Goal: Information Seeking & Learning: Learn about a topic

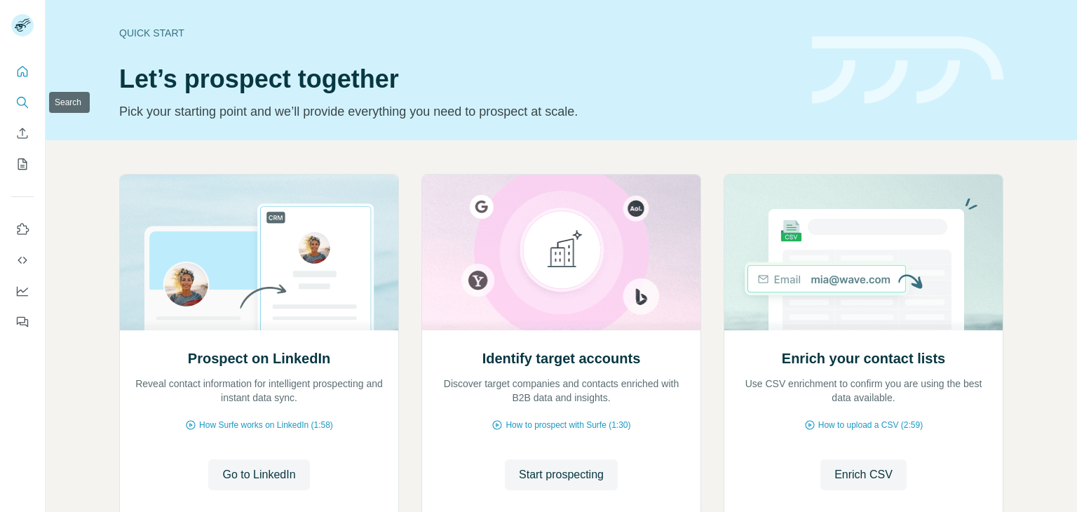
click at [20, 97] on icon "Search" at bounding box center [21, 101] width 9 height 9
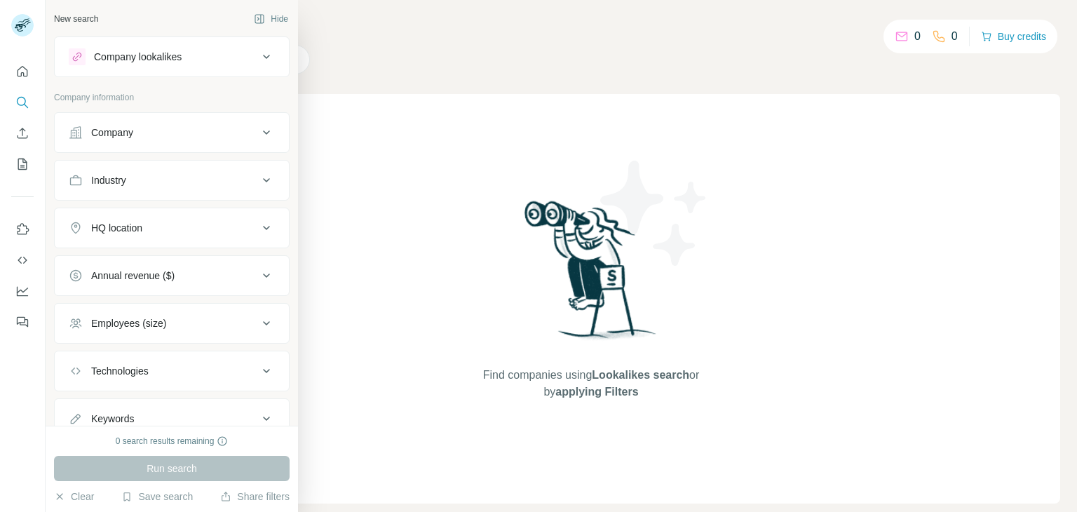
click at [130, 136] on div "Company" at bounding box center [112, 133] width 42 height 14
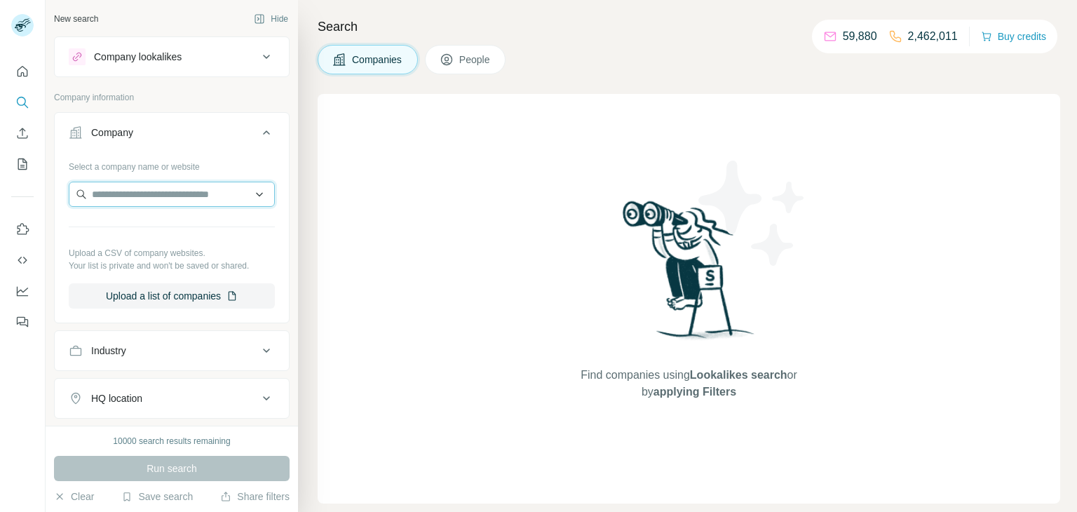
click at [166, 198] on input "text" at bounding box center [172, 194] width 206 height 25
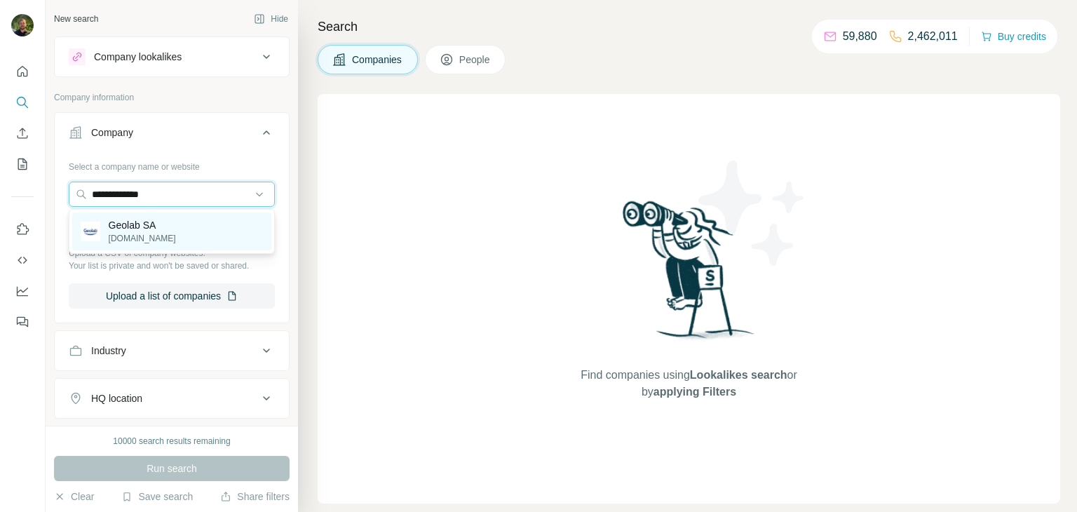
type input "**********"
click at [137, 230] on p "Geolab SA" at bounding box center [142, 225] width 67 height 14
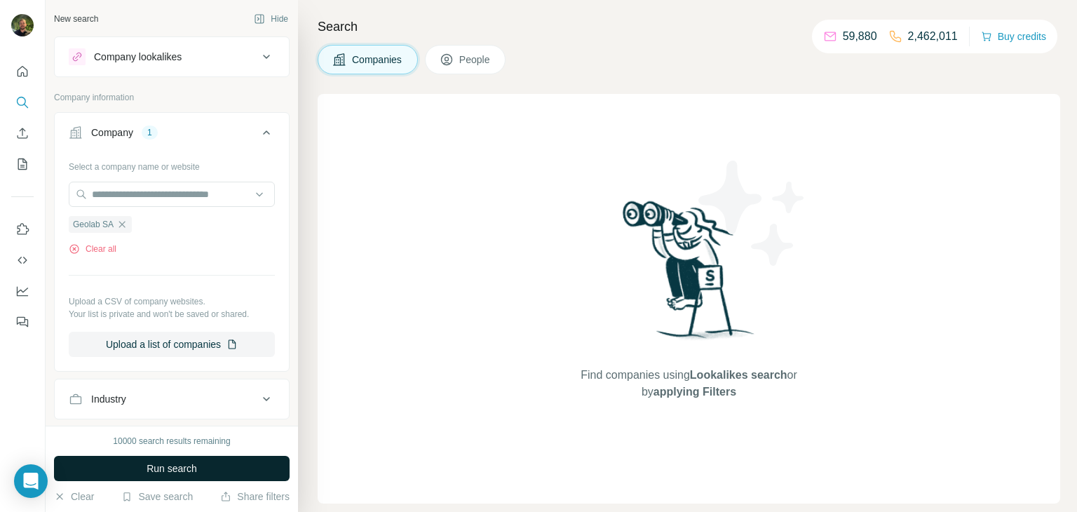
click at [154, 464] on span "Run search" at bounding box center [172, 469] width 51 height 14
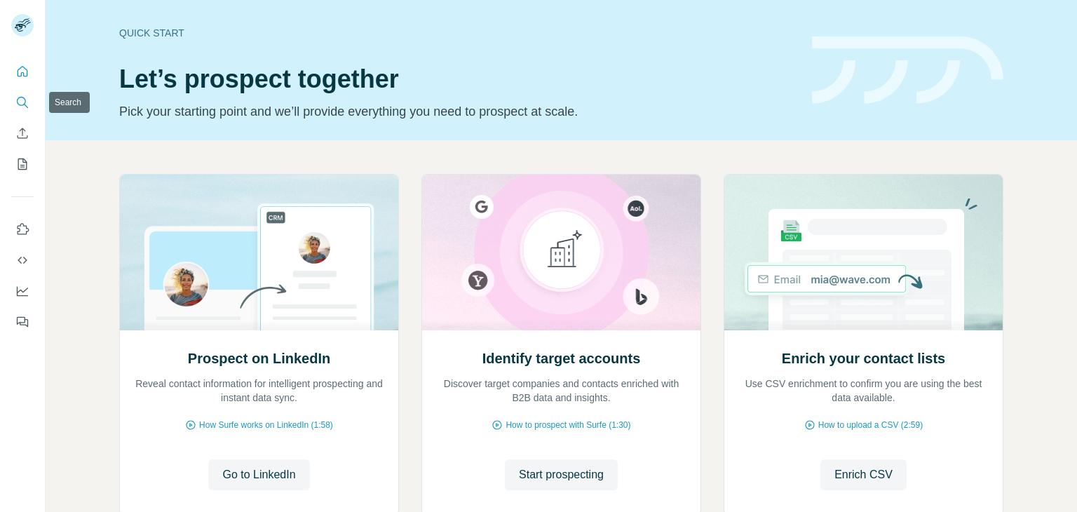
click at [30, 107] on button "Search" at bounding box center [22, 102] width 22 height 25
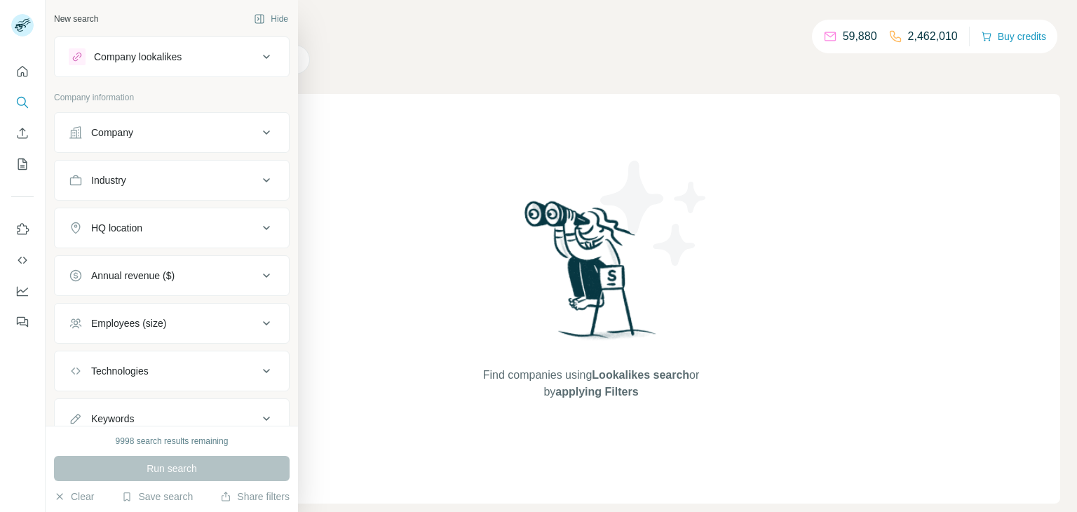
click at [106, 136] on div "Company" at bounding box center [112, 133] width 42 height 14
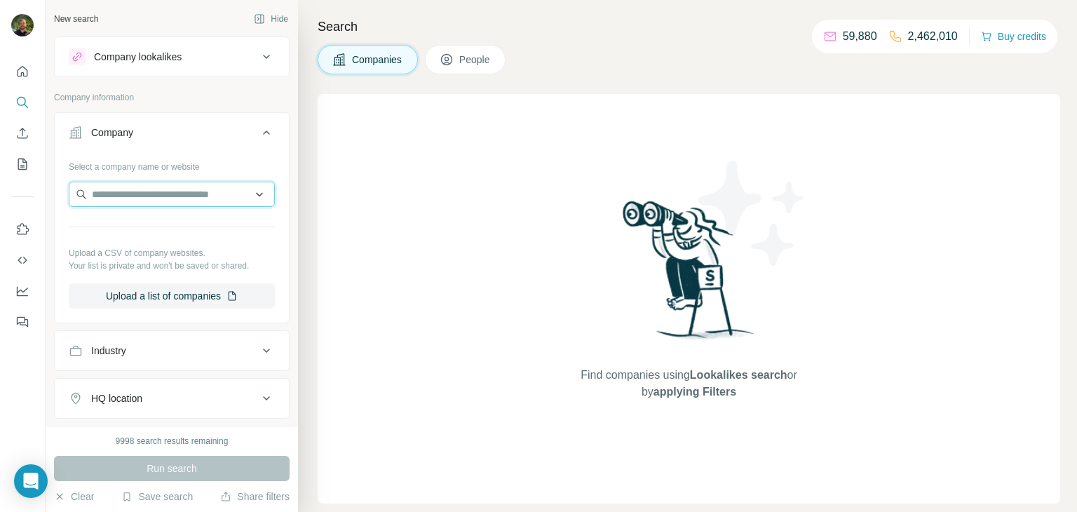
click at [147, 191] on input "text" at bounding box center [172, 194] width 206 height 25
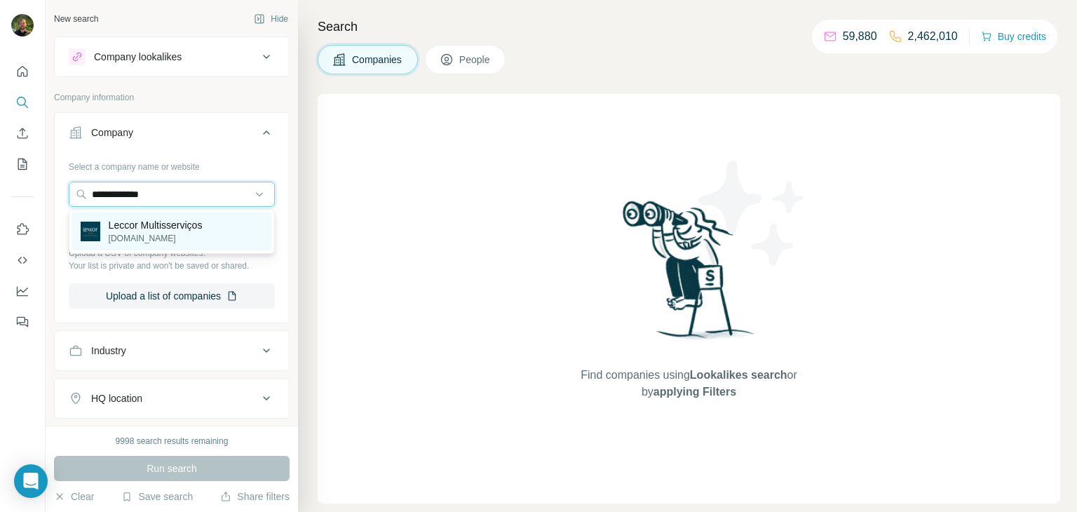
type input "**********"
click at [114, 237] on p "leccor.com.br" at bounding box center [156, 238] width 94 height 13
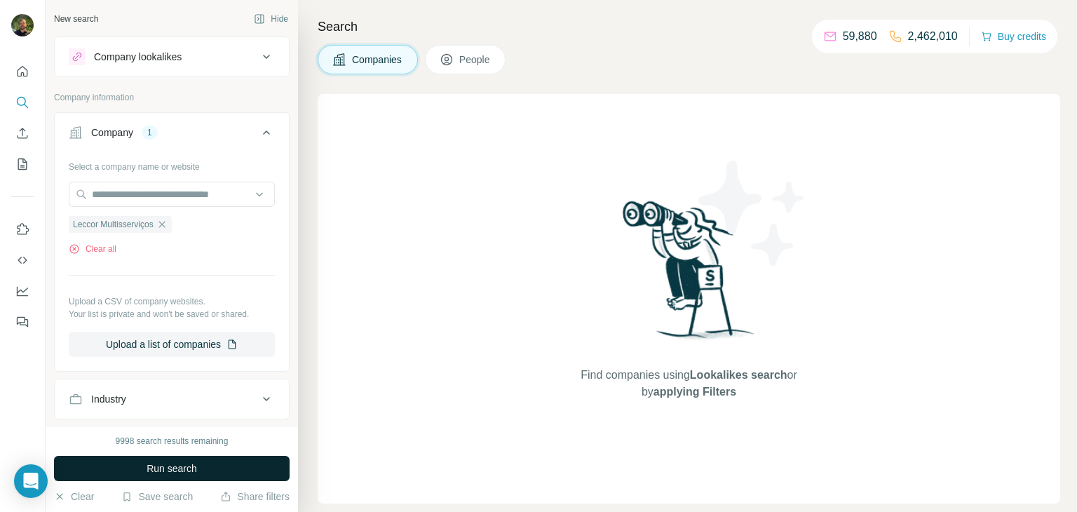
click at [169, 466] on span "Run search" at bounding box center [172, 469] width 51 height 14
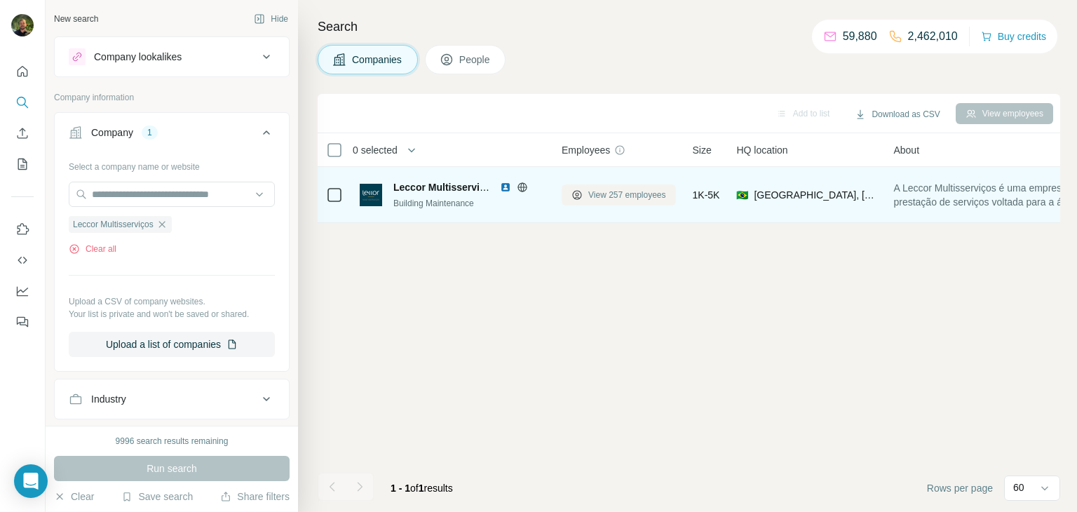
click at [598, 195] on span "View 257 employees" at bounding box center [627, 195] width 78 height 13
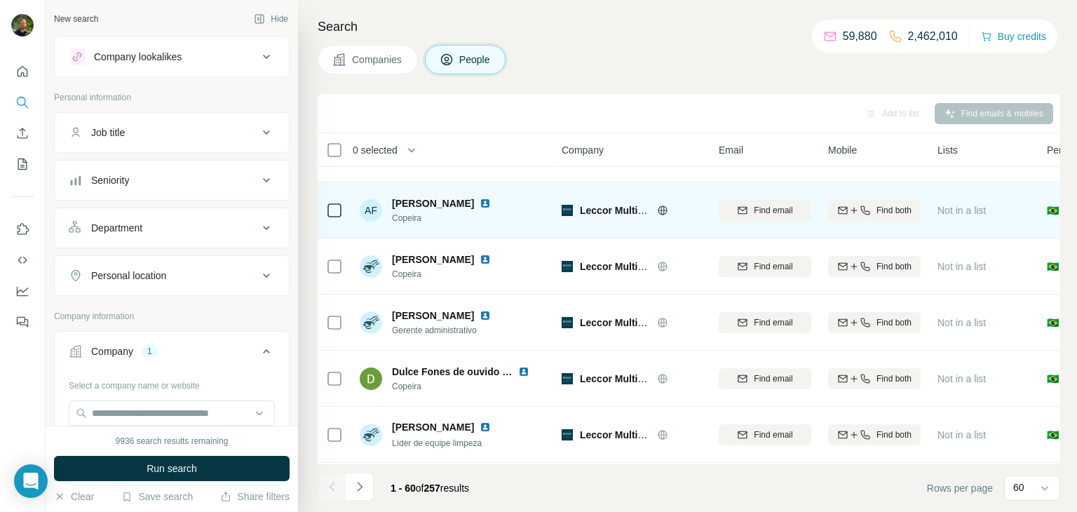
scroll to position [39, 0]
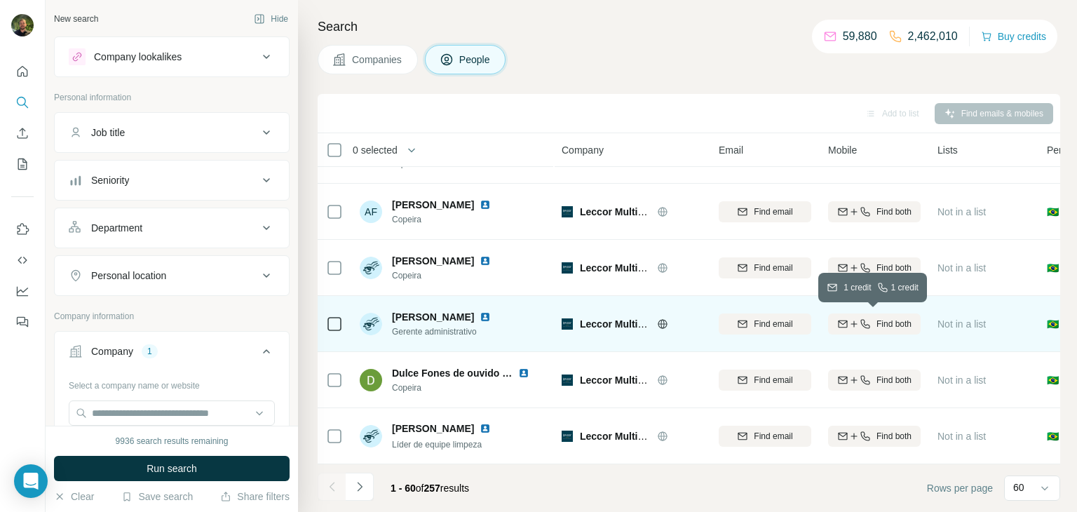
click at [868, 328] on div "Find both" at bounding box center [874, 324] width 93 height 13
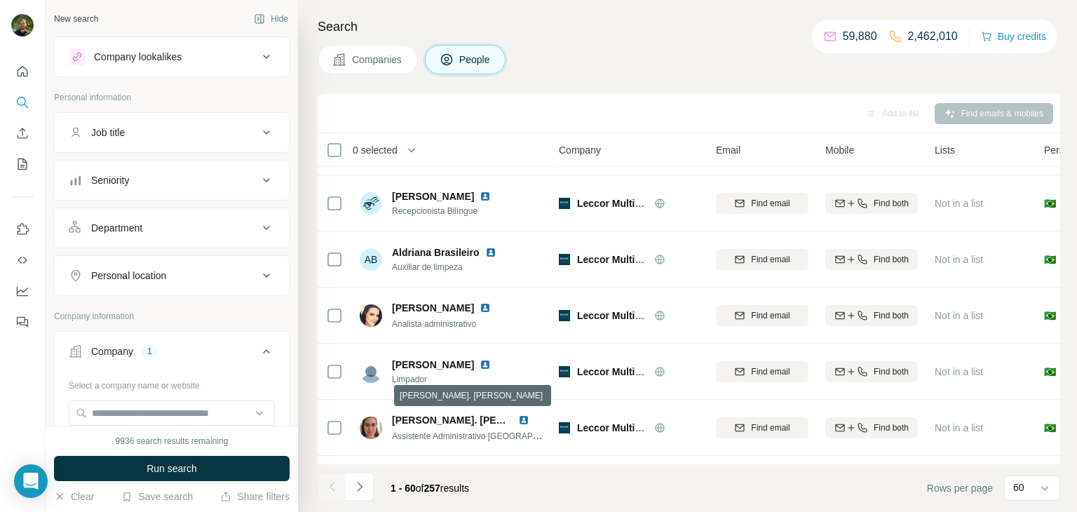
scroll to position [0, 3]
